Goal: Information Seeking & Learning: Learn about a topic

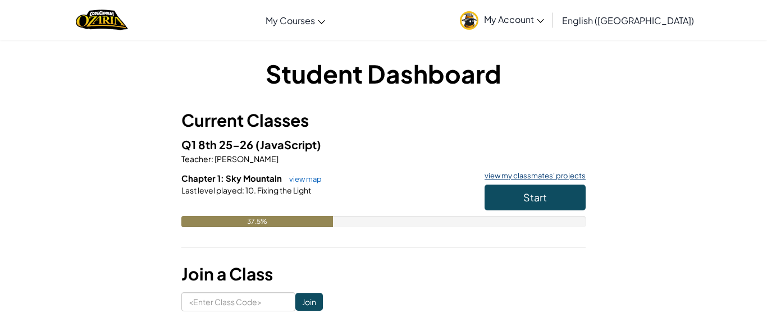
click at [544, 177] on link "view my classmates' projects" at bounding box center [532, 175] width 107 height 7
click at [529, 197] on span "Start" at bounding box center [535, 197] width 24 height 13
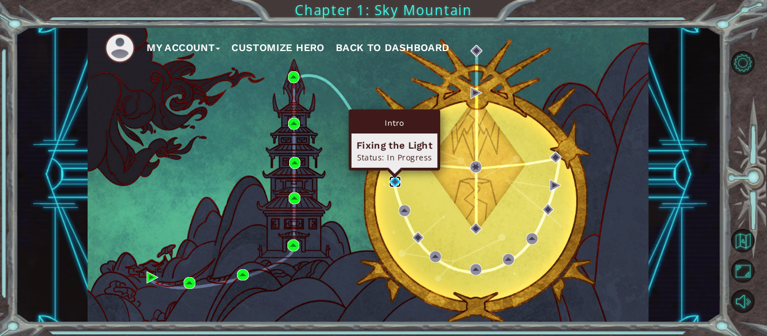
click at [397, 184] on img at bounding box center [395, 182] width 12 height 12
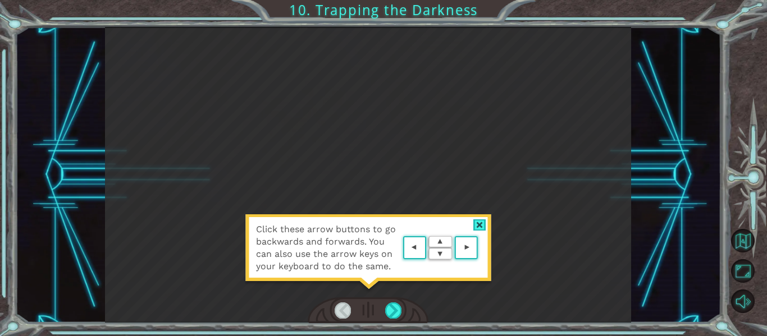
click at [472, 227] on div "Click these arrow buttons to go backwards and forwards. You can also use the ar…" at bounding box center [368, 253] width 247 height 79
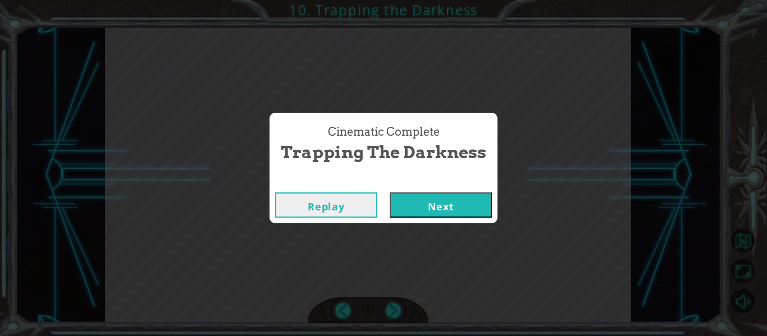
click at [447, 212] on button "Next" at bounding box center [441, 205] width 102 height 25
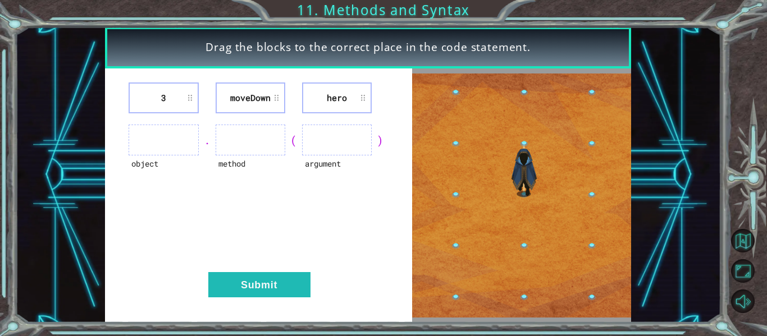
click at [211, 126] on div "object . method ( argument )" at bounding box center [258, 140] width 279 height 31
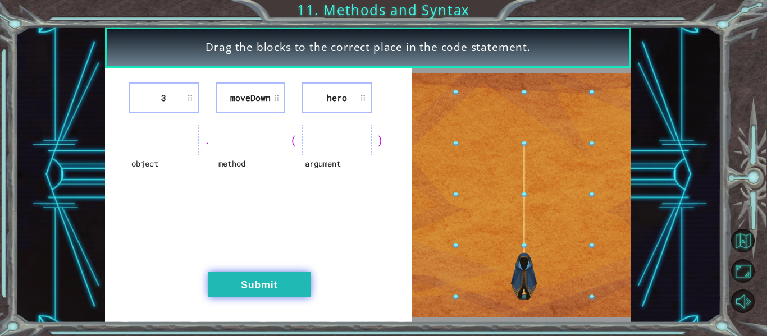
click at [262, 275] on button "Submit" at bounding box center [259, 284] width 102 height 25
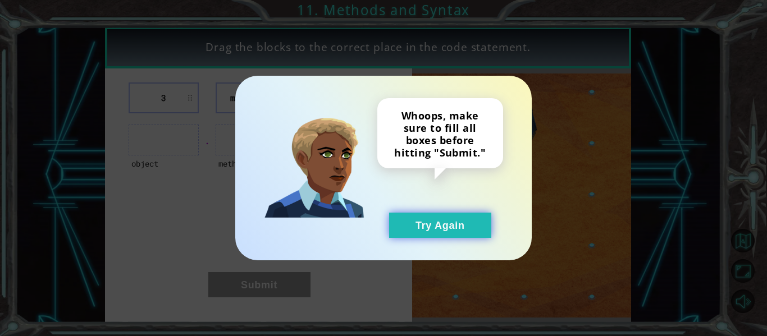
click at [447, 230] on button "Try Again" at bounding box center [440, 225] width 102 height 25
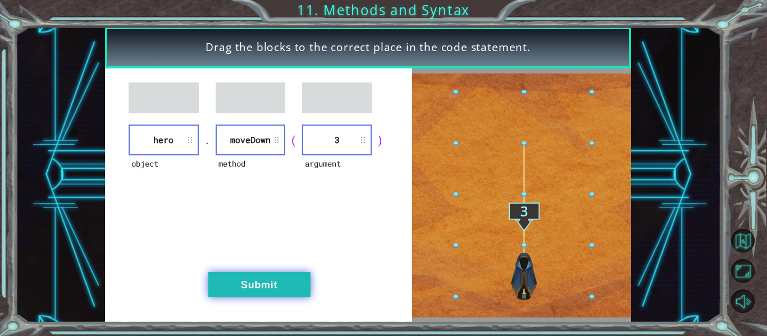
click at [268, 289] on button "Submit" at bounding box center [259, 284] width 102 height 25
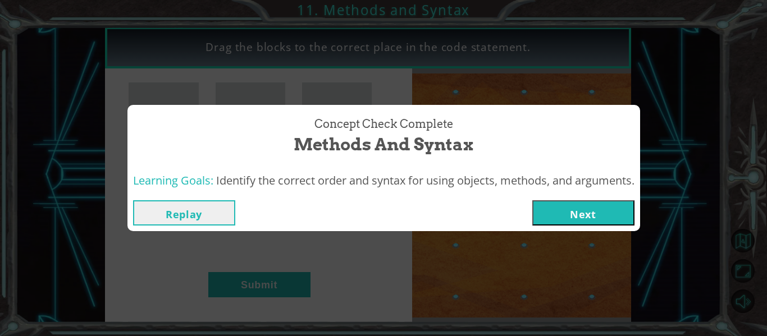
click at [610, 207] on button "Next" at bounding box center [583, 212] width 102 height 25
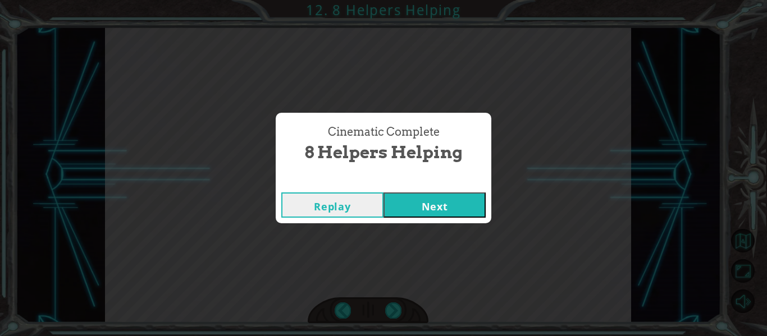
click at [416, 216] on button "Next" at bounding box center [434, 205] width 102 height 25
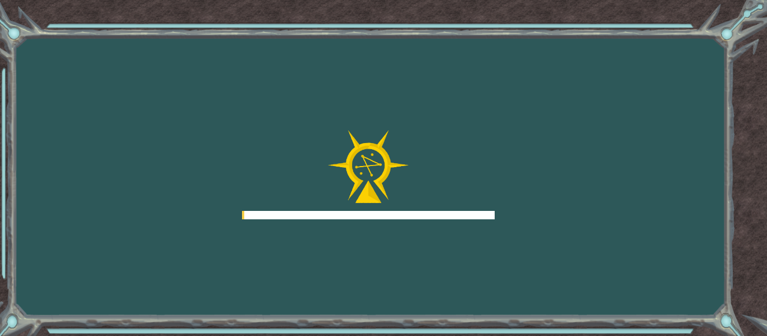
click at [419, 206] on div at bounding box center [368, 175] width 253 height 90
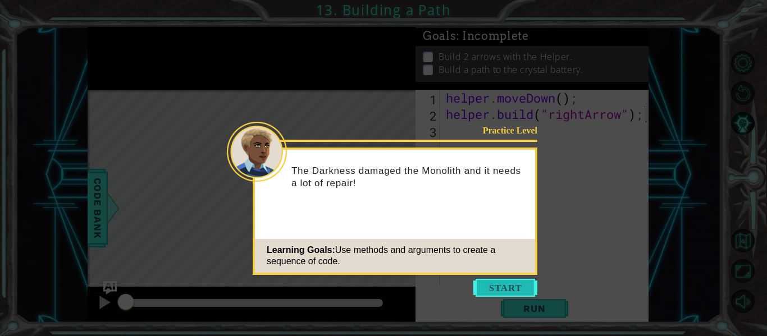
click at [499, 283] on button "Start" at bounding box center [505, 288] width 64 height 18
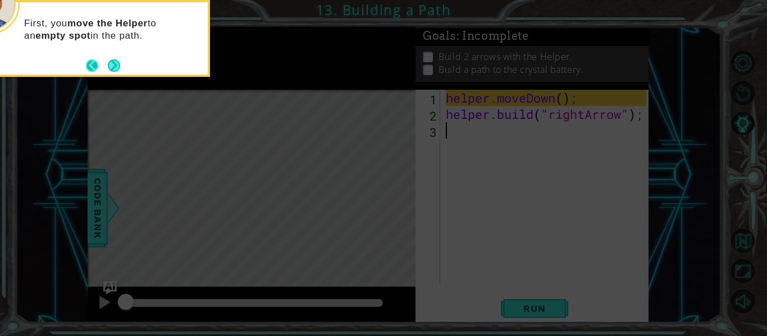
click at [105, 61] on button "Back" at bounding box center [97, 66] width 22 height 12
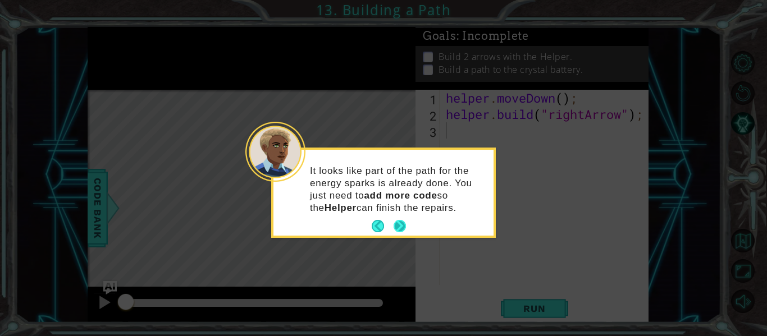
click at [397, 226] on button "Next" at bounding box center [400, 226] width 12 height 12
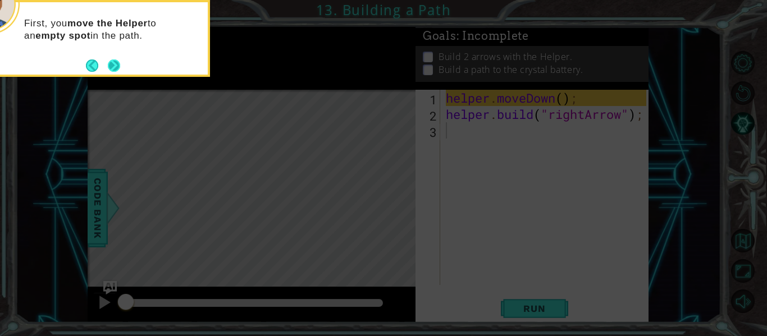
click at [108, 60] on button "Next" at bounding box center [114, 66] width 12 height 12
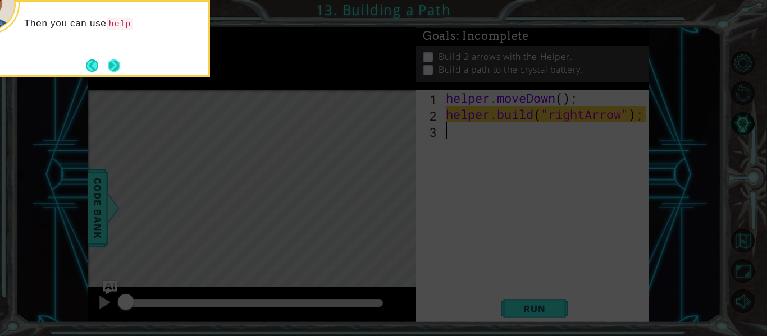
click at [108, 60] on button "Next" at bounding box center [114, 66] width 12 height 12
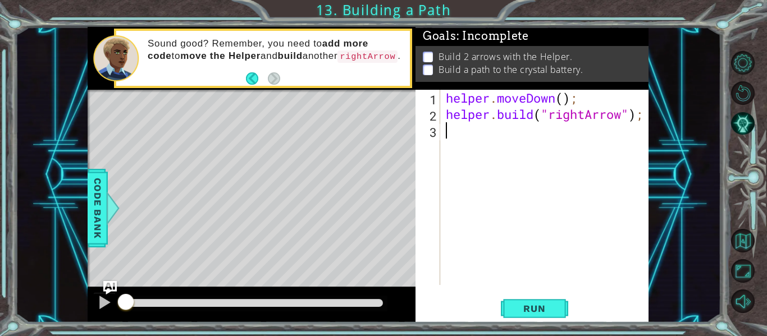
click at [184, 142] on div "Level Map" at bounding box center [347, 255] width 519 height 331
click at [180, 139] on div "Level Map" at bounding box center [347, 255] width 519 height 331
click at [528, 316] on button "Run" at bounding box center [534, 309] width 67 height 23
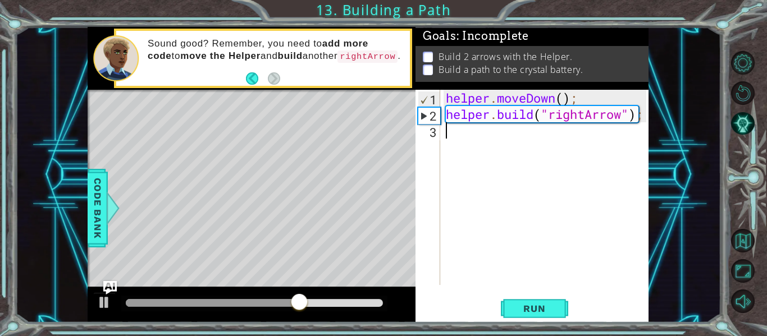
click at [502, 143] on div "helper . moveDown ( ) ; helper . build ( "rightArrow" ) ;" at bounding box center [548, 204] width 208 height 228
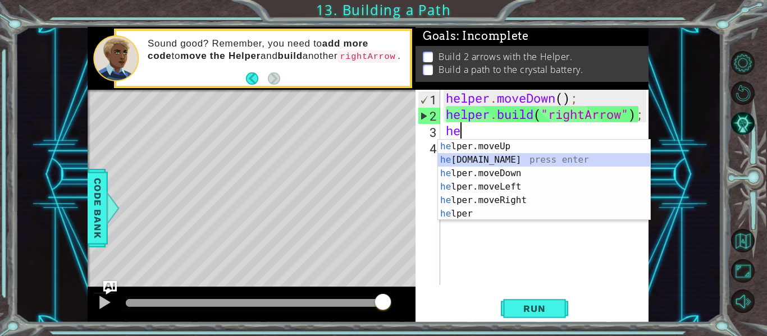
click at [528, 157] on div "he lper.moveUp press enter he [DOMAIN_NAME] press enter he lper.moveDown press …" at bounding box center [544, 194] width 212 height 108
type textarea "[DOMAIN_NAME]("rightArrow");"
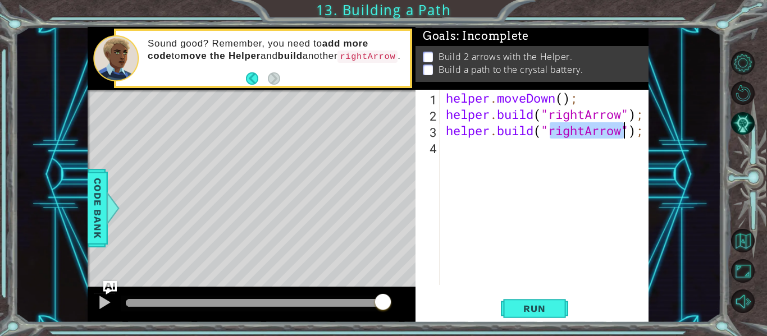
click at [490, 149] on div "helper . moveDown ( ) ; helper . build ( "rightArrow" ) ; helper . build ( "rig…" at bounding box center [548, 204] width 208 height 228
click at [488, 151] on div "helper . moveDown ( ) ; helper . build ( "rightArrow" ) ; helper . build ( "rig…" at bounding box center [548, 204] width 208 height 228
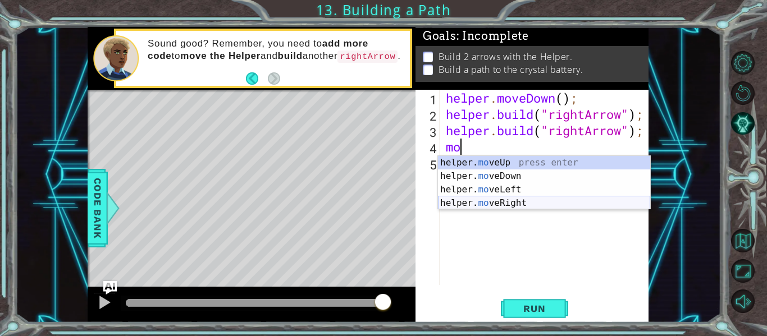
click at [516, 205] on div "helper. mo veUp press enter helper. mo veDown press enter helper. mo veLeft pre…" at bounding box center [544, 196] width 212 height 81
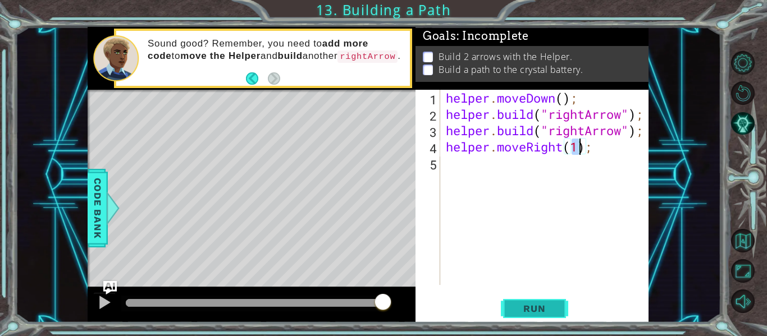
click at [526, 309] on span "Run" at bounding box center [534, 308] width 44 height 11
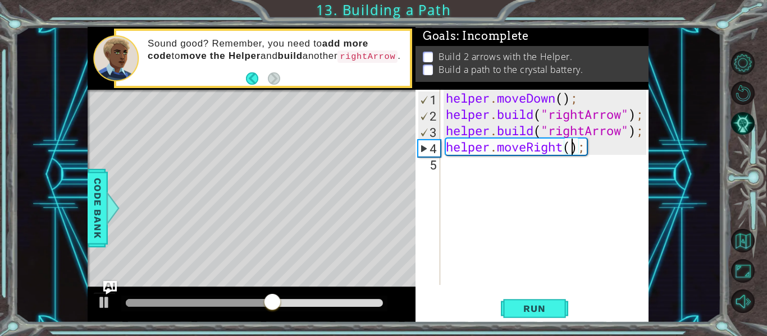
type textarea "helper.moveRight(2);"
click at [530, 300] on button "Run" at bounding box center [534, 309] width 67 height 23
type textarea "helper.moveRight(3)"
click at [509, 309] on button "Run" at bounding box center [534, 309] width 67 height 23
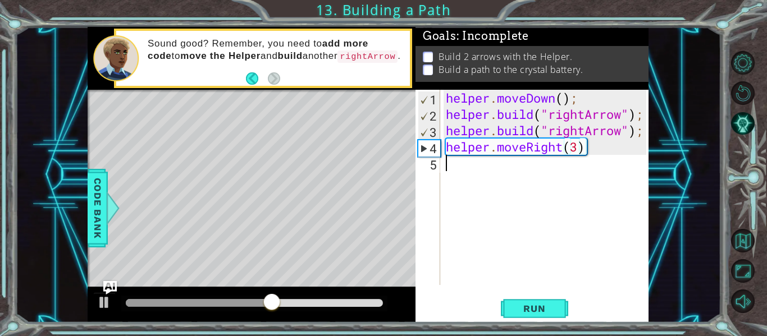
click at [467, 167] on div "helper . moveDown ( ) ; helper . build ( "rightArrow" ) ; helper . build ( "rig…" at bounding box center [548, 204] width 208 height 228
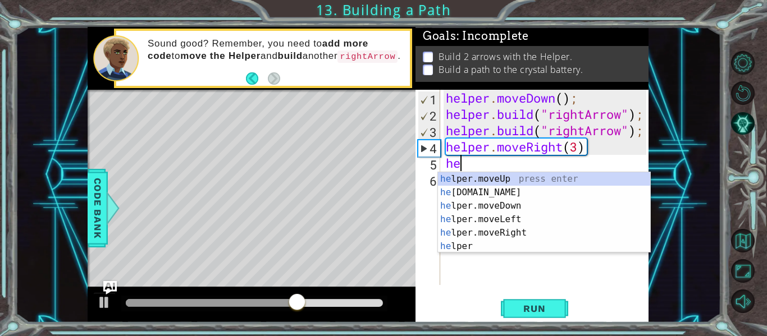
scroll to position [0, 1]
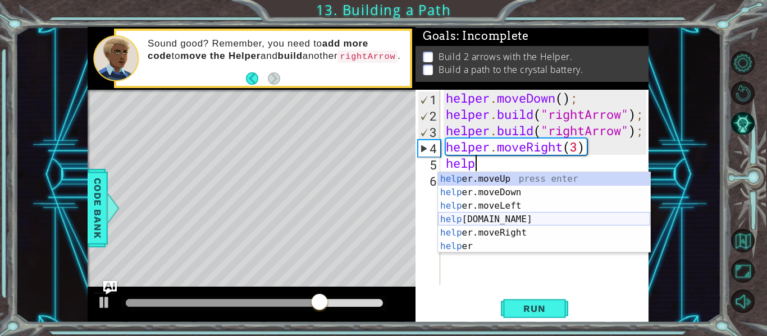
click at [486, 216] on div "help er.moveUp press enter help er.moveDown press enter help er.moveLeft press …" at bounding box center [544, 226] width 212 height 108
type textarea "[DOMAIN_NAME]("rightArrow");"
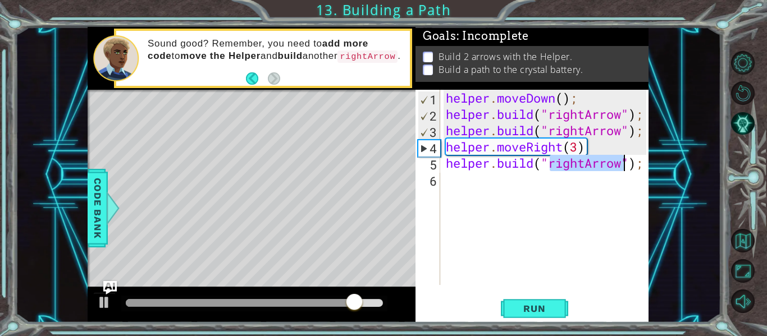
click at [484, 179] on div "helper . moveDown ( ) ; helper . build ( "rightArrow" ) ; helper . build ( "rig…" at bounding box center [548, 204] width 208 height 228
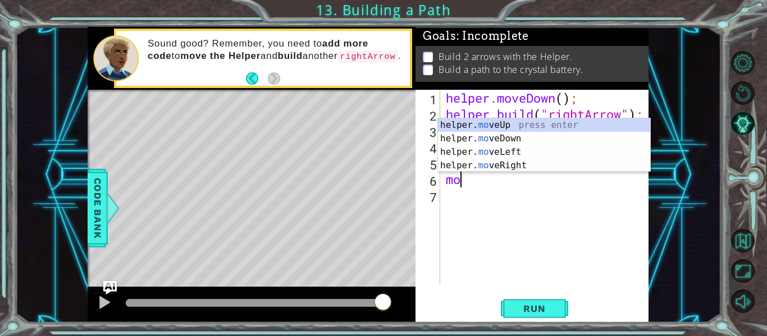
scroll to position [0, 0]
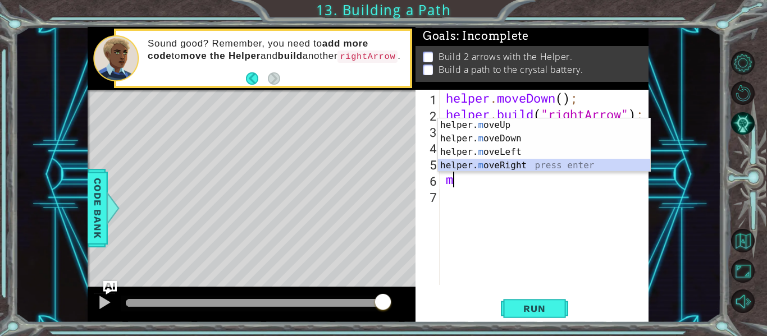
click at [473, 163] on div "helper. m oveUp press enter helper. m oveDown press enter helper. m oveLeft pre…" at bounding box center [544, 158] width 212 height 81
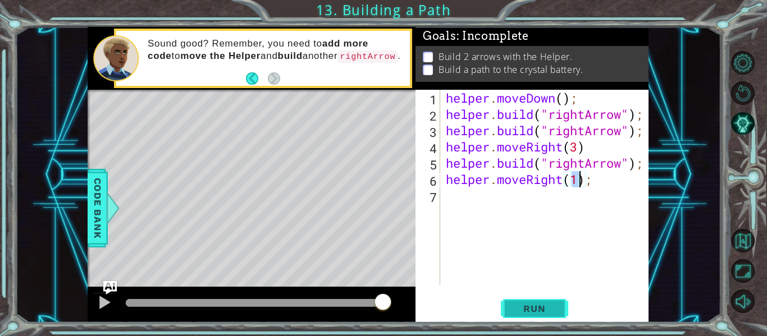
type textarea "helper.moveRight(1);"
click at [546, 314] on span "Run" at bounding box center [534, 308] width 44 height 11
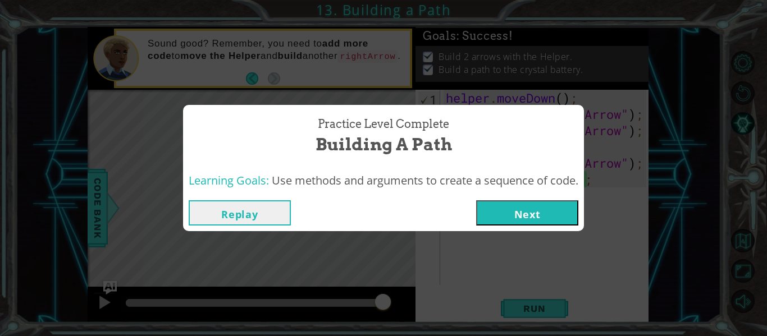
click at [546, 219] on button "Next" at bounding box center [527, 212] width 102 height 25
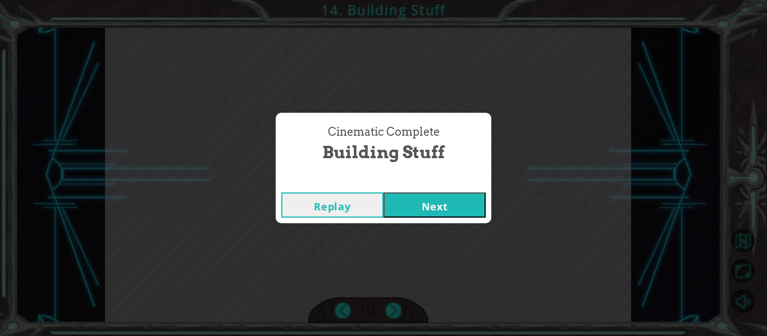
click at [472, 214] on button "Next" at bounding box center [434, 205] width 102 height 25
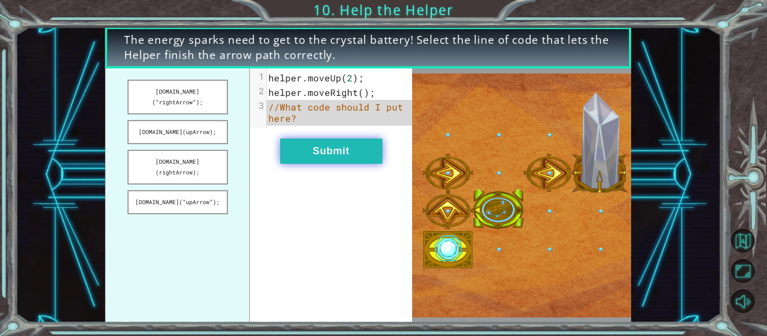
click at [324, 153] on button "Submit" at bounding box center [331, 151] width 102 height 25
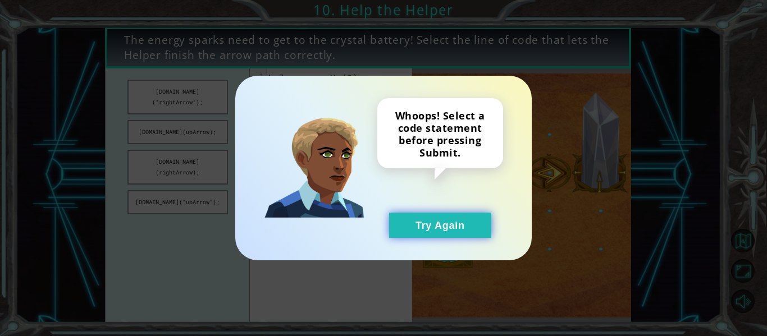
click at [434, 227] on button "Try Again" at bounding box center [440, 225] width 102 height 25
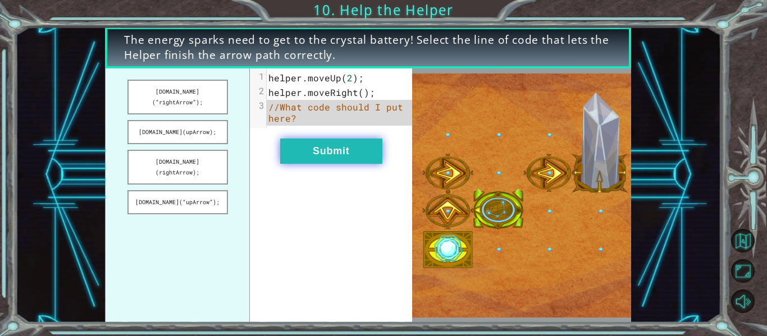
drag, startPoint x: 195, startPoint y: 184, endPoint x: 335, endPoint y: 152, distance: 142.9
click at [335, 152] on div "[DOMAIN_NAME](“rightArrow”); [DOMAIN_NAME](upArrow); [DOMAIN_NAME](rightArrow);…" at bounding box center [258, 195] width 307 height 254
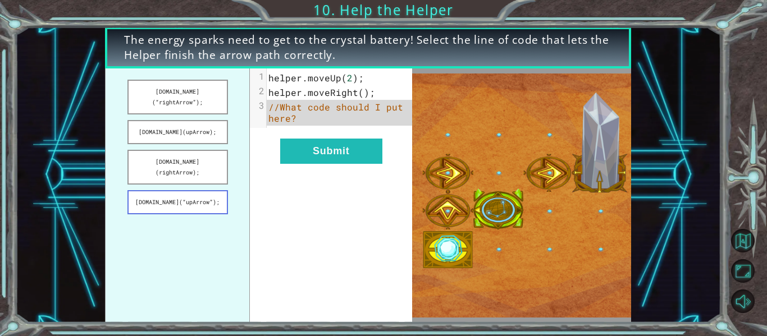
click at [223, 190] on button "[DOMAIN_NAME](“upArrow”);" at bounding box center [177, 202] width 100 height 24
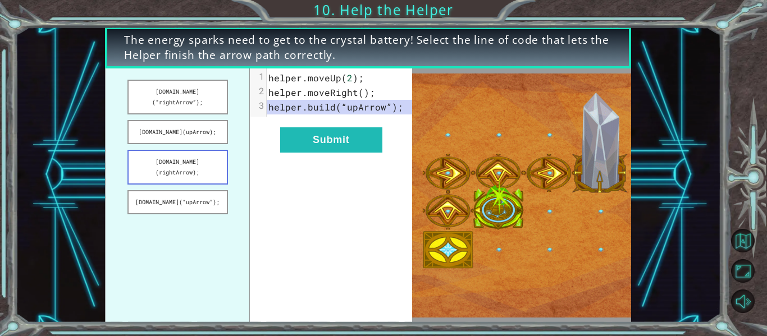
click at [198, 152] on button "[DOMAIN_NAME](rightArrow);" at bounding box center [177, 167] width 100 height 35
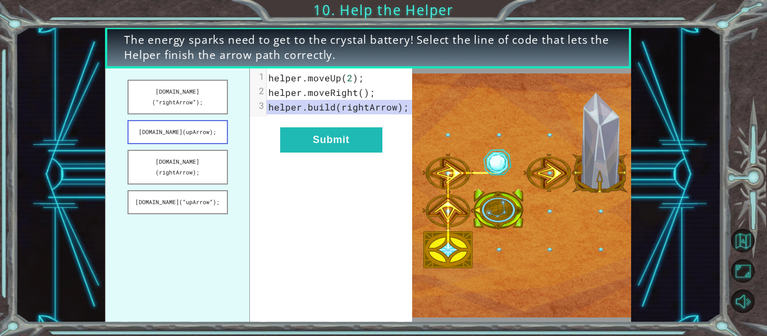
click at [195, 127] on button "[DOMAIN_NAME](upArrow);" at bounding box center [177, 132] width 100 height 24
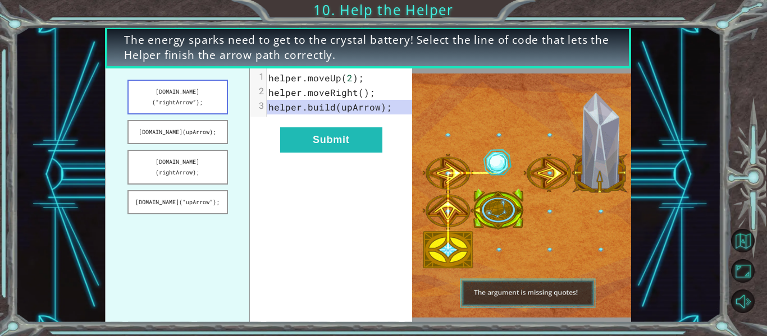
click at [194, 95] on button "[DOMAIN_NAME](“rightArrow”);" at bounding box center [177, 97] width 100 height 35
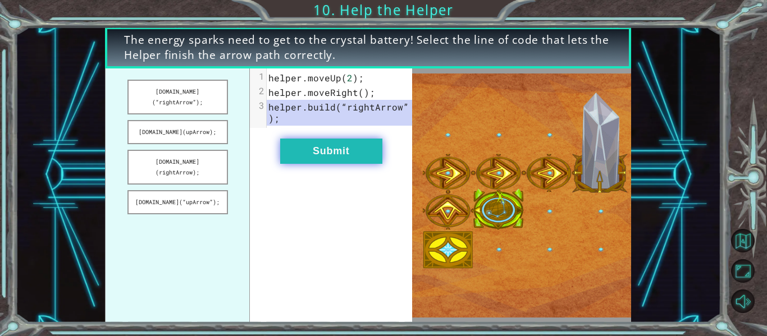
click at [312, 152] on button "Submit" at bounding box center [331, 151] width 102 height 25
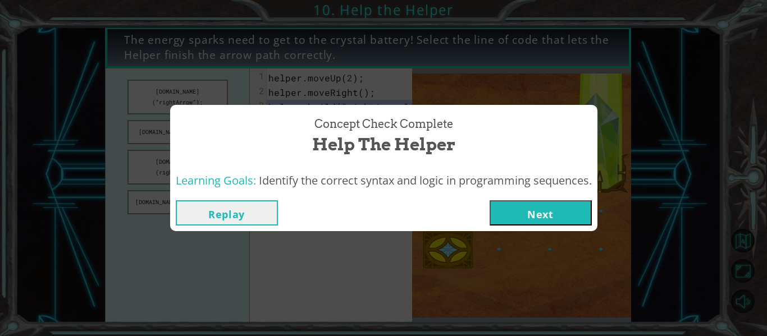
click at [534, 214] on button "Next" at bounding box center [541, 212] width 102 height 25
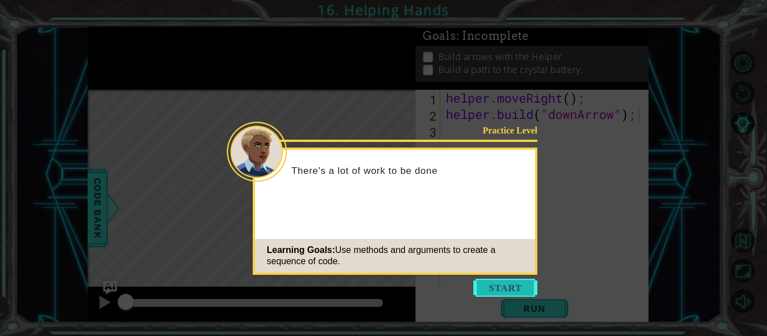
click at [523, 292] on button "Start" at bounding box center [505, 288] width 64 height 18
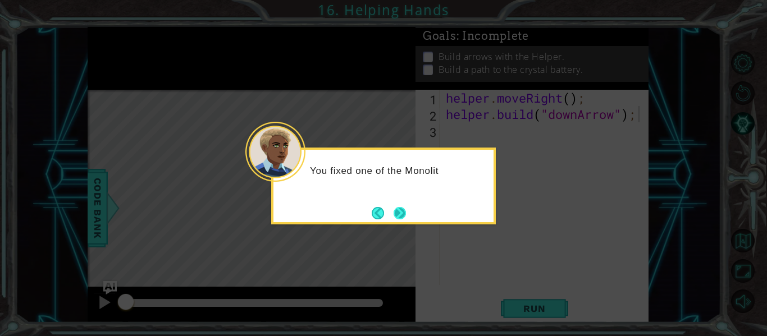
click at [400, 211] on button "Next" at bounding box center [400, 213] width 12 height 12
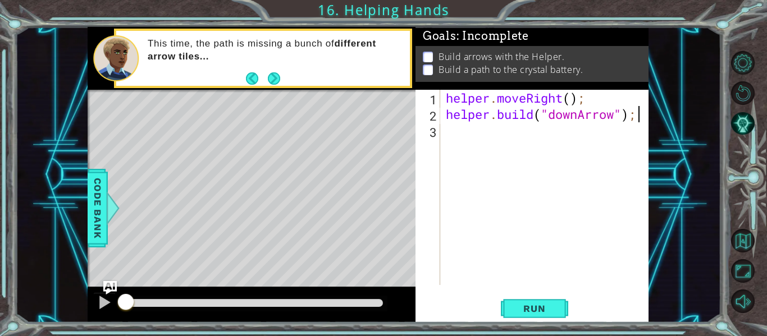
click at [479, 132] on div "helper . moveRight ( ) ; helper . build ( "downArrow" ) ;" at bounding box center [548, 204] width 208 height 228
click at [528, 305] on span "Run" at bounding box center [534, 308] width 44 height 11
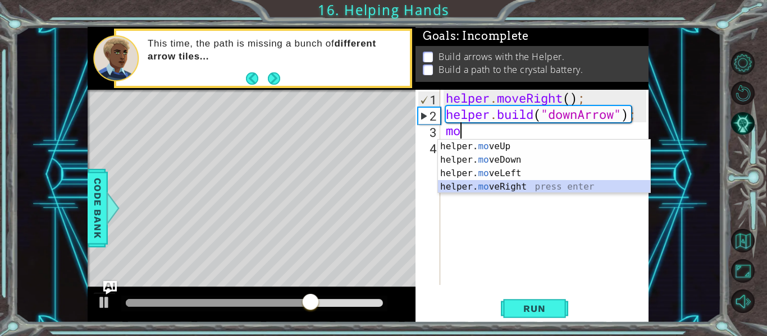
click at [510, 181] on div "helper. mo veUp press enter helper. mo veDown press enter helper. mo veLeft pre…" at bounding box center [544, 180] width 212 height 81
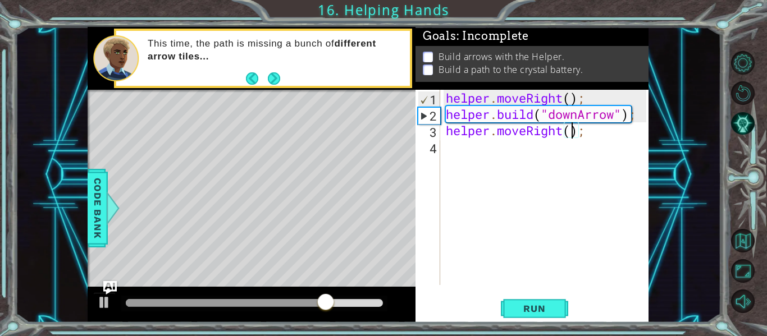
type textarea "helper.moveRight(2);"
click at [482, 144] on div "helper . moveRight ( ) ; helper . build ( "downArrow" ) ; helper . moveRight ( …" at bounding box center [548, 204] width 208 height 228
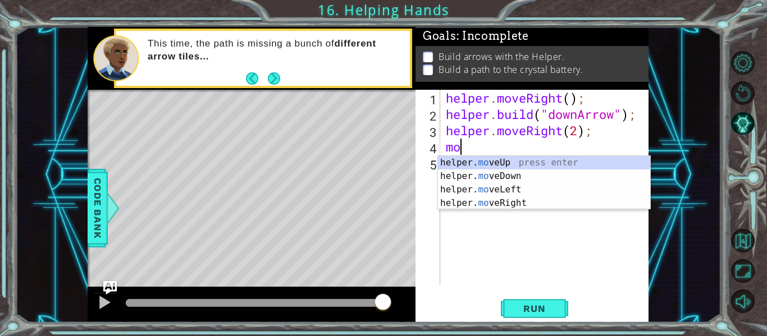
scroll to position [0, 1]
click at [514, 160] on div "helper. mov eUp press enter helper. mov eDown press enter helper. mov eLeft pre…" at bounding box center [544, 196] width 212 height 81
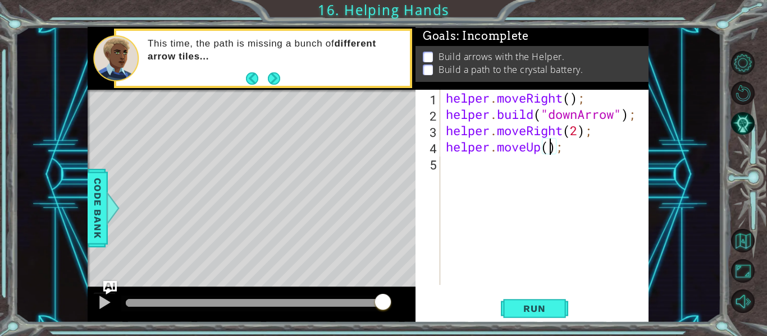
scroll to position [0, 5]
click at [521, 301] on button "Run" at bounding box center [534, 309] width 67 height 23
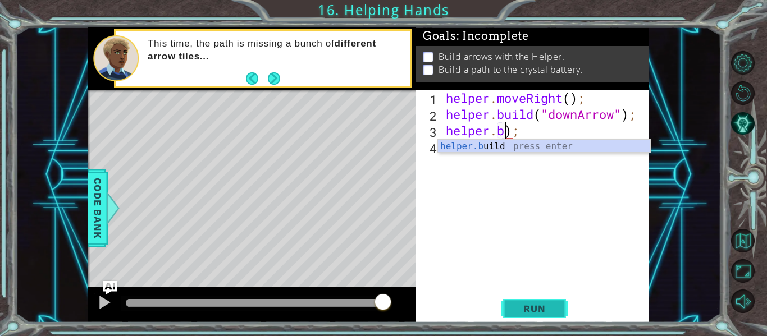
scroll to position [0, 3]
click at [522, 152] on body "1 ההההההההההההההההההההההההההההההההההההההההההההההההההההההההההההההההההההההההההההה…" at bounding box center [383, 168] width 767 height 336
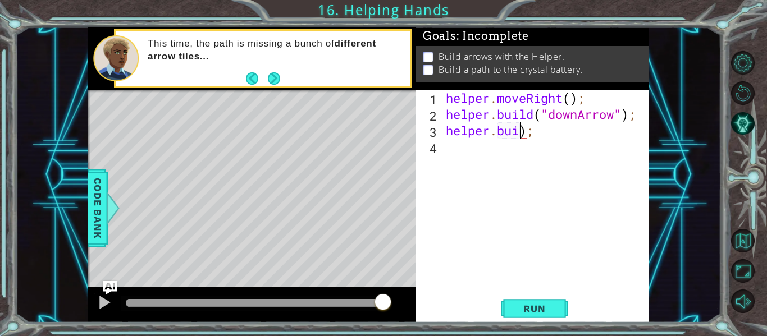
click at [519, 130] on div "helper . moveRight ( ) ; helper . build ( "downArrow" ) ; helper . [PERSON_NAME…" at bounding box center [548, 204] width 208 height 228
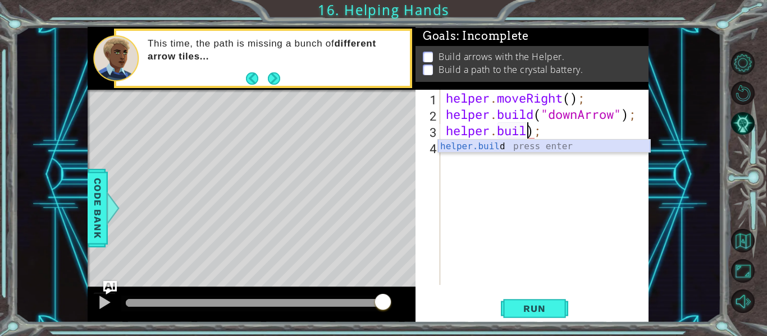
click at [537, 143] on div "helper.buil d press enter" at bounding box center [544, 160] width 212 height 40
type textarea "[DOMAIN_NAME]("rightArrow"));"
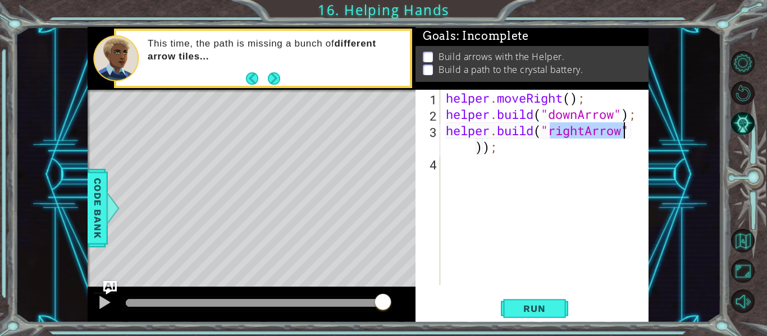
click at [509, 157] on div "helper . moveRight ( ) ; helper . build ( "downArrow" ) ; helper . build ( "rig…" at bounding box center [548, 204] width 208 height 228
click at [515, 149] on div "helper . moveRight ( ) ; helper . build ( "downArrow" ) ; helper . build ( "rig…" at bounding box center [548, 204] width 208 height 228
type textarea "[DOMAIN_NAME]("rightArrow")"
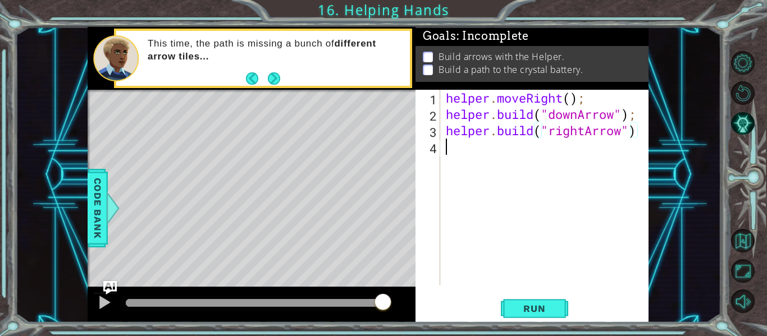
click at [469, 150] on div "helper . moveRight ( ) ; helper . build ( "downArrow" ) ; helper . build ( "rig…" at bounding box center [548, 204] width 208 height 228
click at [523, 298] on button "Run" at bounding box center [534, 309] width 67 height 23
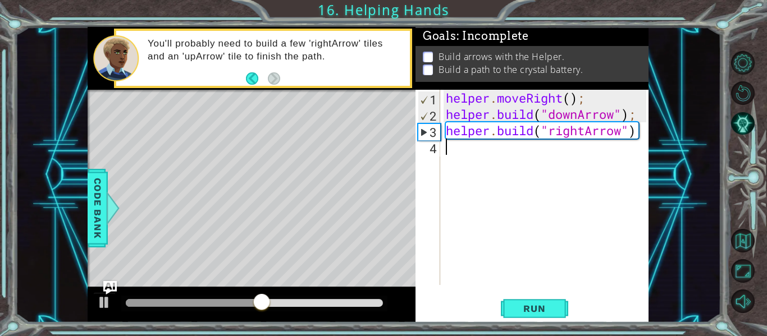
click at [621, 132] on div "helper . moveRight ( ) ; helper . build ( "downArrow" ) ; helper . build ( "rig…" at bounding box center [548, 204] width 208 height 228
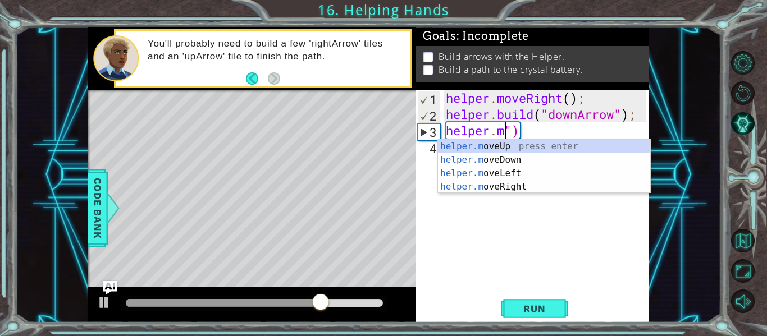
scroll to position [0, 3]
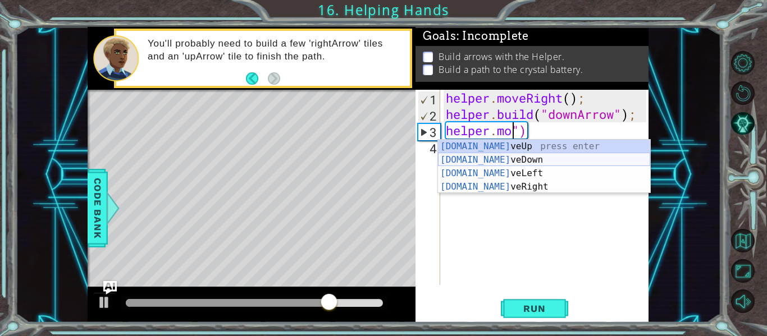
click at [547, 158] on div "[DOMAIN_NAME] veUp press enter [DOMAIN_NAME] veDown press enter [DOMAIN_NAME] v…" at bounding box center [544, 180] width 212 height 81
type textarea "helper.moveDown(1)")"
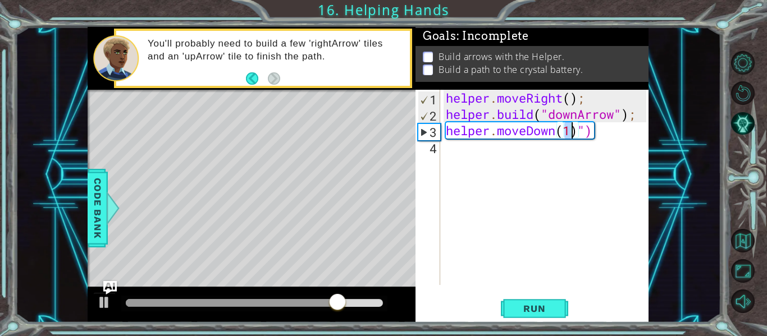
click at [523, 149] on div "helper . moveRight ( ) ; helper . build ( "downArrow" ) ; helper . moveDown ( 1…" at bounding box center [548, 204] width 208 height 228
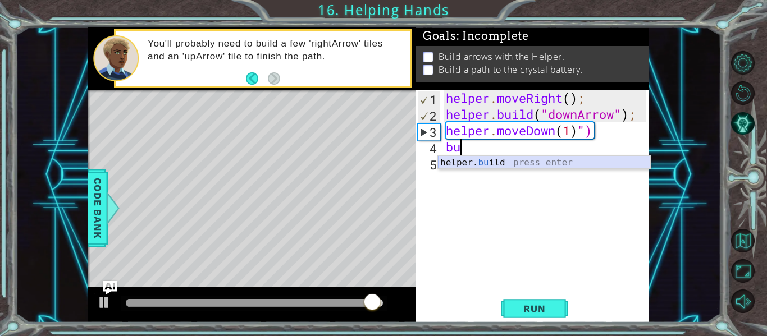
click at [574, 161] on div "helper. bu ild press enter" at bounding box center [544, 176] width 212 height 40
type textarea "[DOMAIN_NAME]("rightArrow");"
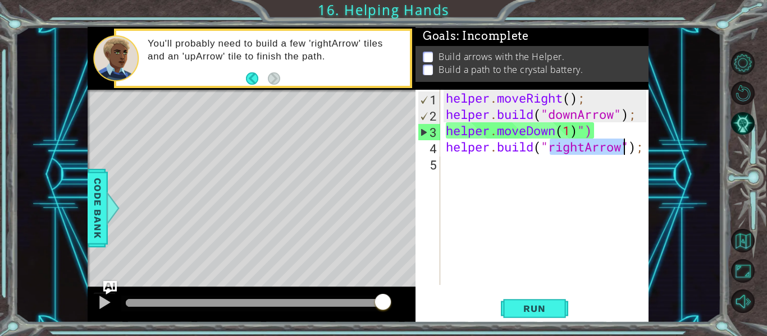
click at [536, 157] on div "helper . moveRight ( ) ; helper . build ( "downArrow" ) ; helper . moveDown ( 1…" at bounding box center [548, 204] width 208 height 228
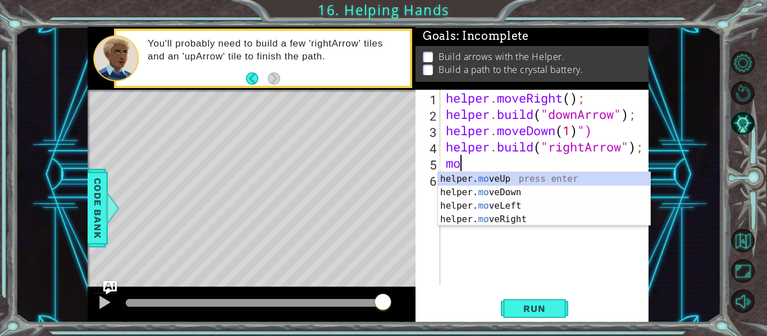
scroll to position [0, 1]
click at [504, 216] on div "helper. move Up press enter helper. move Down press enter helper. move Left pre…" at bounding box center [544, 212] width 212 height 81
type textarea "helper.moveRight(1);"
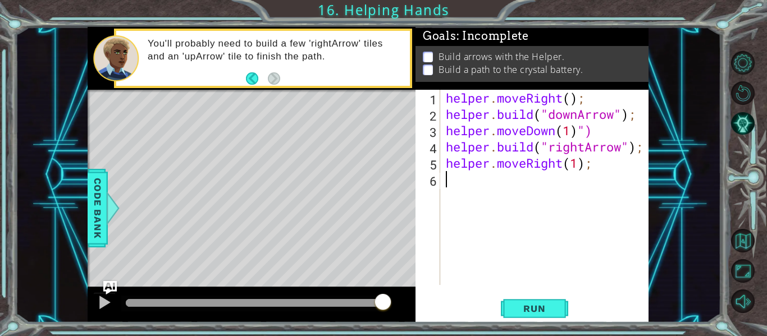
click at [487, 183] on div "helper . moveRight ( ) ; helper . build ( "downArrow" ) ; helper . moveDown ( 1…" at bounding box center [548, 204] width 208 height 228
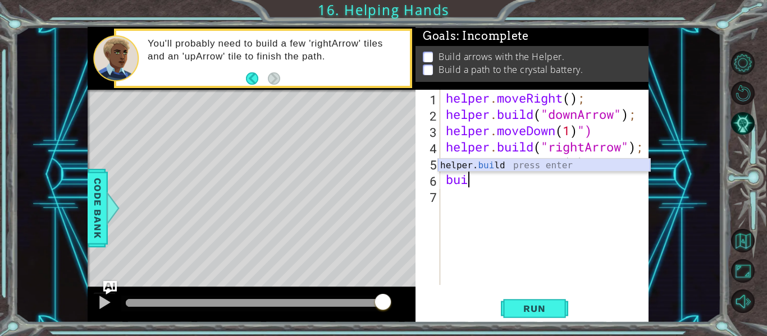
click at [503, 168] on div "helper. [PERSON_NAME] press enter" at bounding box center [544, 179] width 212 height 40
click at [503, 168] on div "helper . moveRight ( ) ; helper . build ( "downArrow" ) ; helper . moveDown ( 1…" at bounding box center [548, 204] width 208 height 228
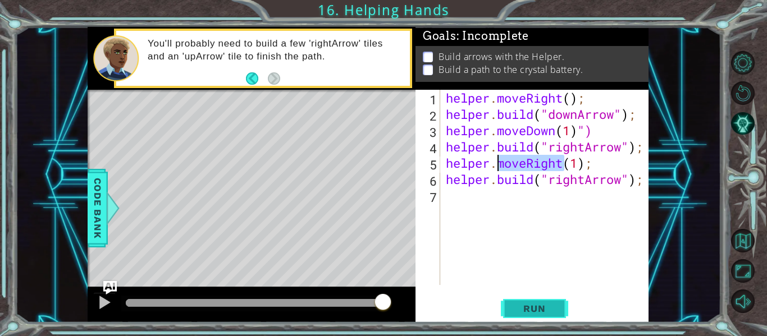
click at [546, 310] on span "Run" at bounding box center [534, 308] width 44 height 11
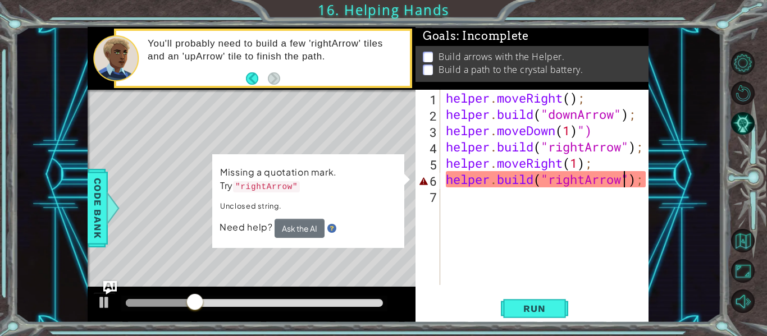
click at [620, 176] on div "helper . moveRight ( ) ; helper . build ( "downArrow" ) ; helper . moveDown ( 1…" at bounding box center [548, 204] width 208 height 228
type textarea "[DOMAIN_NAME]("rightArrow");"
click at [463, 199] on div "helper . moveRight ( ) ; helper . build ( "downArrow" ) ; helper . moveDown ( 1…" at bounding box center [548, 204] width 208 height 228
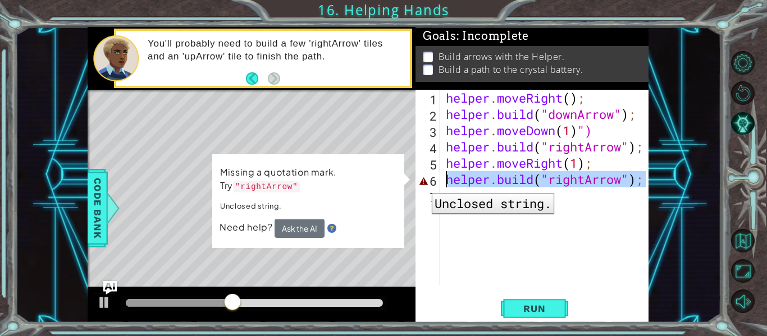
click at [423, 185] on div "6" at bounding box center [429, 181] width 22 height 16
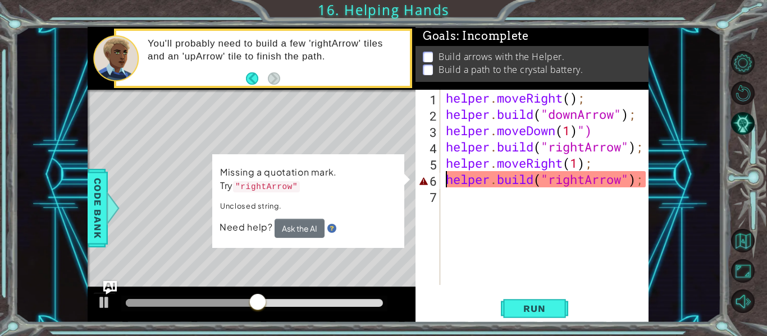
click at [236, 242] on div "Missing a quotation mark. Try "rightArrow" Unclosed string. Need help? Ask the …" at bounding box center [308, 201] width 193 height 95
click at [314, 229] on button "Ask the AI" at bounding box center [300, 228] width 50 height 19
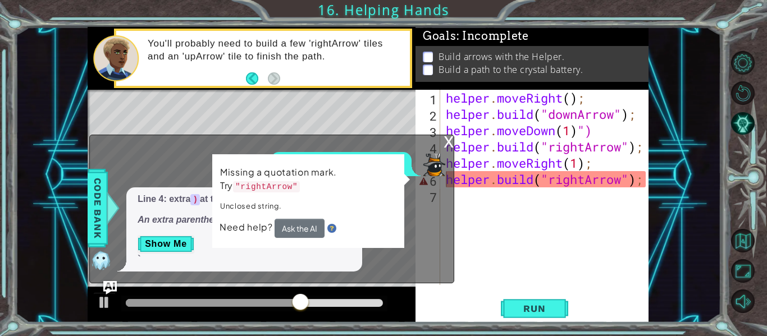
click at [401, 166] on div "Missing a quotation mark. Try "rightArrow" Unclosed string. Need help? Ask the …" at bounding box center [308, 201] width 192 height 94
click at [401, 166] on div "Missing a quotation mark. Try "rightArrow" Unclosed string. Need help? Ask the …" at bounding box center [308, 201] width 193 height 95
click at [440, 148] on div "x What does this error mean? Line 4: extra ) at the end of helper.moveDown(1) )…" at bounding box center [271, 209] width 365 height 149
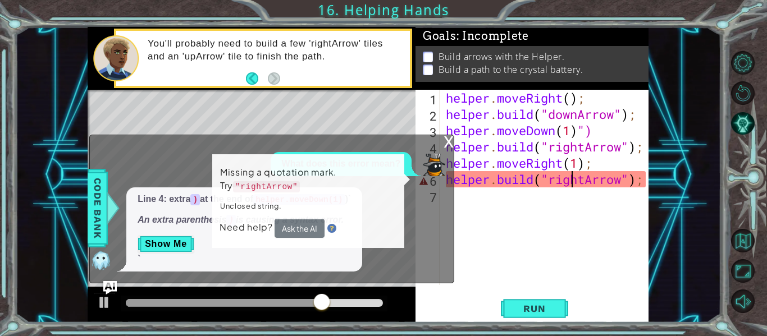
click at [571, 188] on div "helper . moveRight ( ) ; helper . build ( "downArrow" ) ; helper . moveDown ( 1…" at bounding box center [548, 204] width 208 height 228
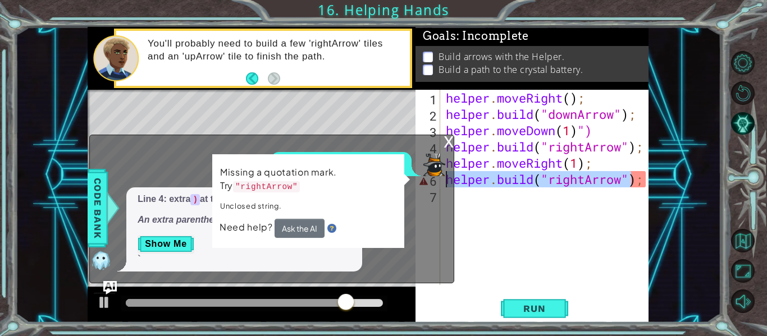
drag, startPoint x: 634, startPoint y: 181, endPoint x: 446, endPoint y: 179, distance: 188.1
click at [446, 179] on div "1 2 3 4 5 helper . moveRight ( ) ; helper . build ( "downArrow " ) ; helper . m…" at bounding box center [368, 175] width 561 height 296
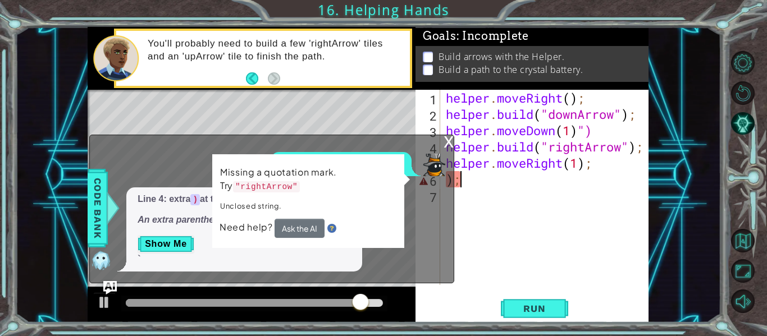
click at [460, 178] on div "helper . moveRight ( ) ; helper . build ( "downArrow" ) ; helper . moveDown ( 1…" at bounding box center [548, 204] width 208 height 228
type textarea ")"
type textarea "helper.moveRight(1);"
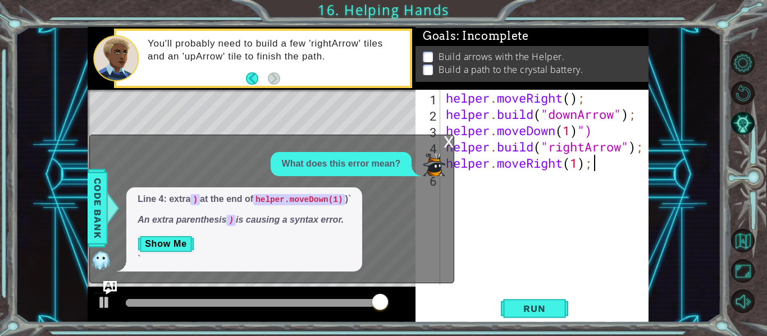
click at [465, 181] on div "helper . moveRight ( ) ; helper . build ( "downArrow" ) ; helper . moveDown ( 1…" at bounding box center [548, 204] width 208 height 228
click at [450, 143] on div "x" at bounding box center [449, 140] width 10 height 11
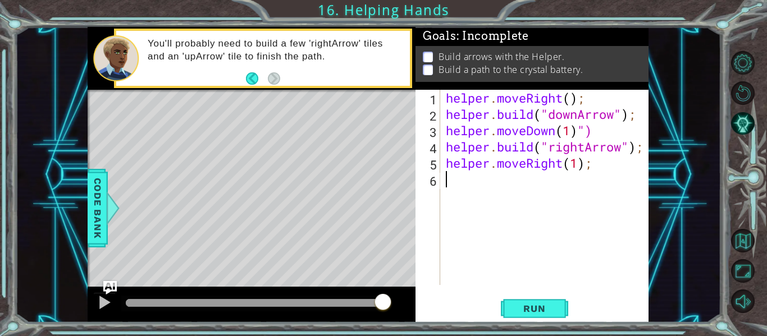
click at [459, 182] on div "helper . moveRight ( ) ; helper . build ( "downArrow" ) ; helper . moveDown ( 1…" at bounding box center [548, 204] width 208 height 228
click at [502, 304] on button "Run" at bounding box center [534, 309] width 67 height 23
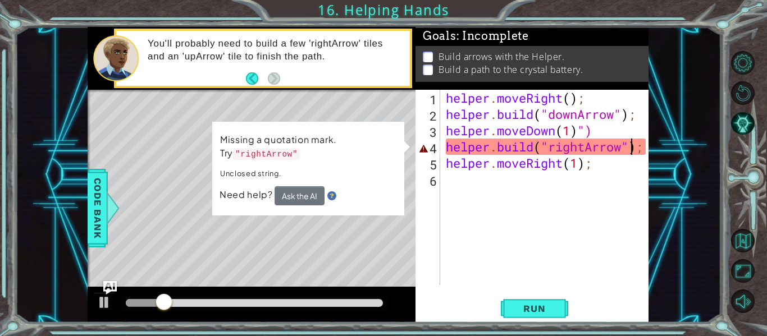
click at [632, 146] on div "helper . moveRight ( ) ; helper . build ( "downArrow" ) ; helper . moveDown ( 1…" at bounding box center [548, 204] width 208 height 228
click at [551, 143] on div "helper . moveRight ( ) ; helper . build ( "downArrow" ) ; helper . moveDown ( 1…" at bounding box center [548, 204] width 208 height 228
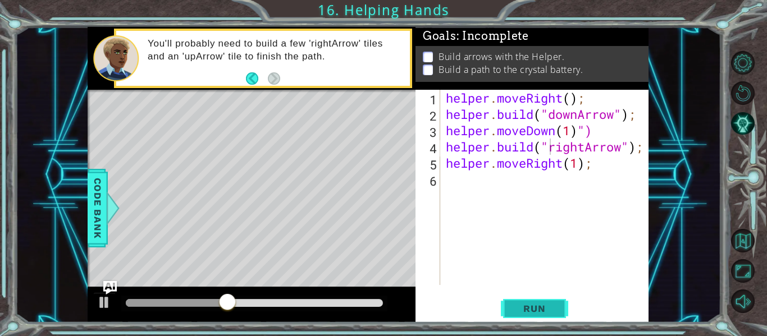
click at [536, 300] on button "Run" at bounding box center [534, 309] width 67 height 23
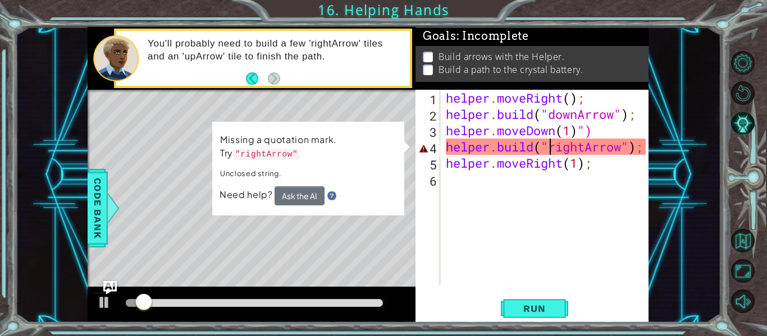
click at [582, 147] on div "helper . moveRight ( ) ; helper . build ( "downArrow" ) ; helper . moveDown ( 1…" at bounding box center [548, 204] width 208 height 228
click at [527, 304] on span "Run" at bounding box center [534, 308] width 44 height 11
click at [260, 193] on span "Need help?" at bounding box center [247, 195] width 55 height 12
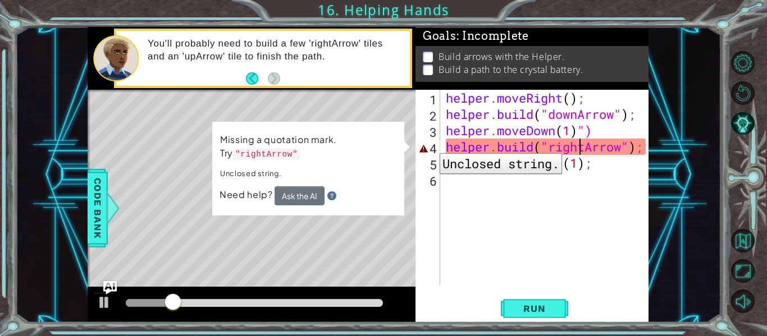
click at [431, 145] on div "4" at bounding box center [429, 148] width 22 height 16
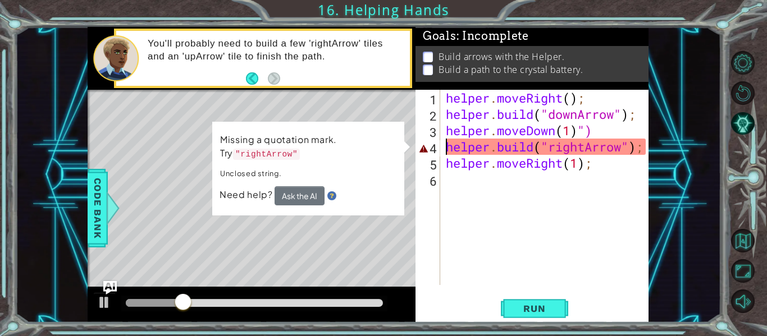
click at [421, 145] on div "4" at bounding box center [429, 148] width 22 height 16
click at [624, 149] on div "helper . moveRight ( ) ; helper . build ( "downArrow" ) ; helper . moveDown ( 1…" at bounding box center [548, 204] width 208 height 228
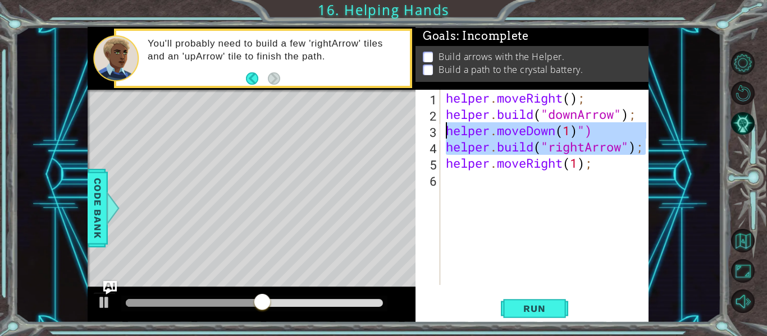
drag, startPoint x: 643, startPoint y: 144, endPoint x: 436, endPoint y: 136, distance: 207.3
click at [436, 136] on div "[DOMAIN_NAME]("rightArrow"); 1 2 3 4 5 6 helper . moveRight ( ) ; helper . buil…" at bounding box center [530, 187] width 231 height 195
type textarea "helper.moveDown(1)") [DOMAIN_NAME]("rightArrow");"
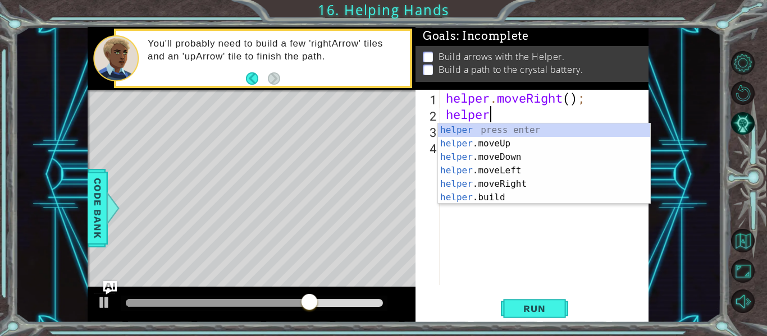
type textarea "h"
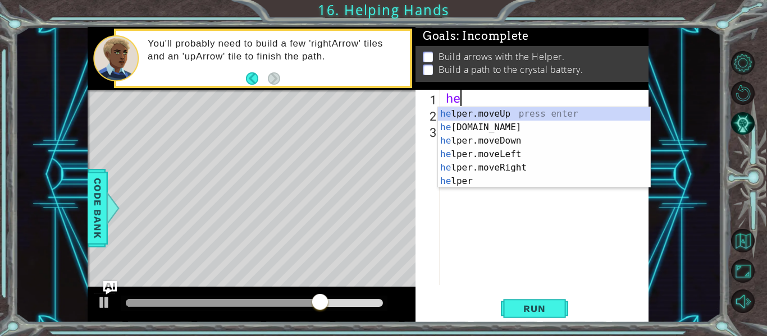
type textarea "h"
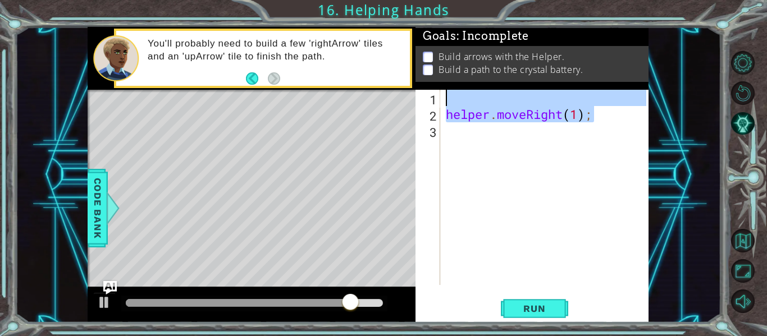
click at [363, 93] on div "1 2 3 4 5 helper . moveRight ( ) ; helper . build ( "downArrow " ) ; helper . m…" at bounding box center [368, 175] width 561 height 296
type textarea "helper.moveRight(1);"
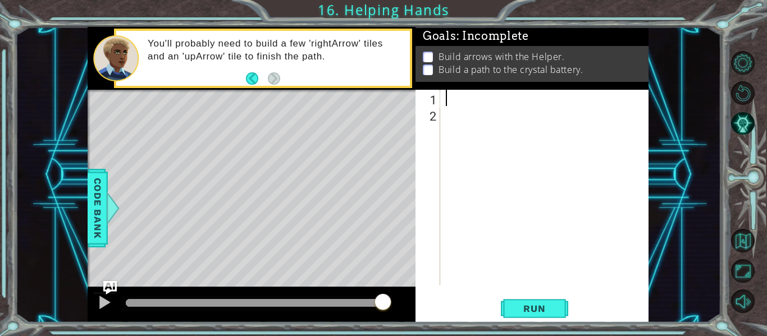
click at [499, 233] on div at bounding box center [548, 204] width 208 height 228
